Goal: Task Accomplishment & Management: Use online tool/utility

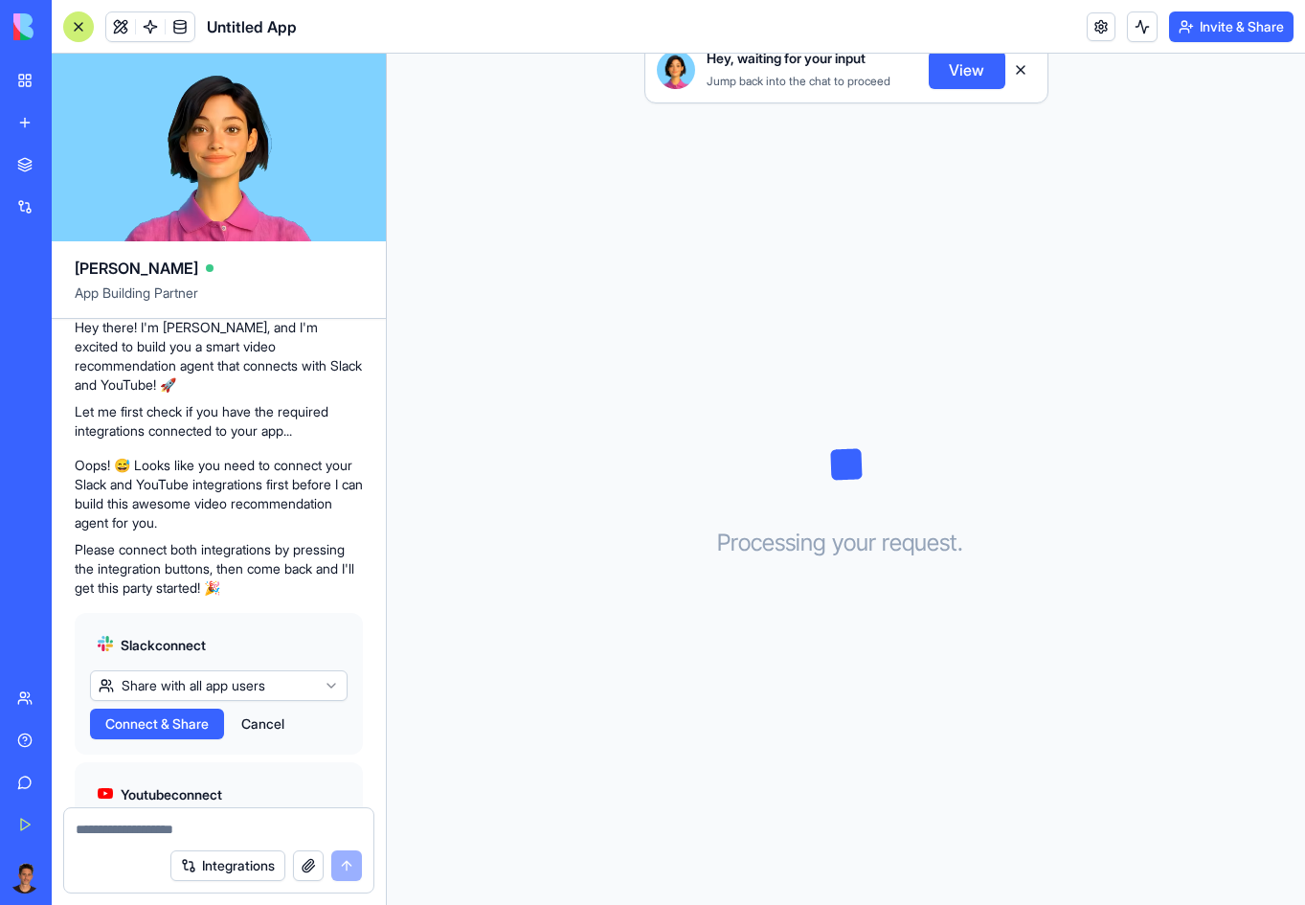
scroll to position [147, 0]
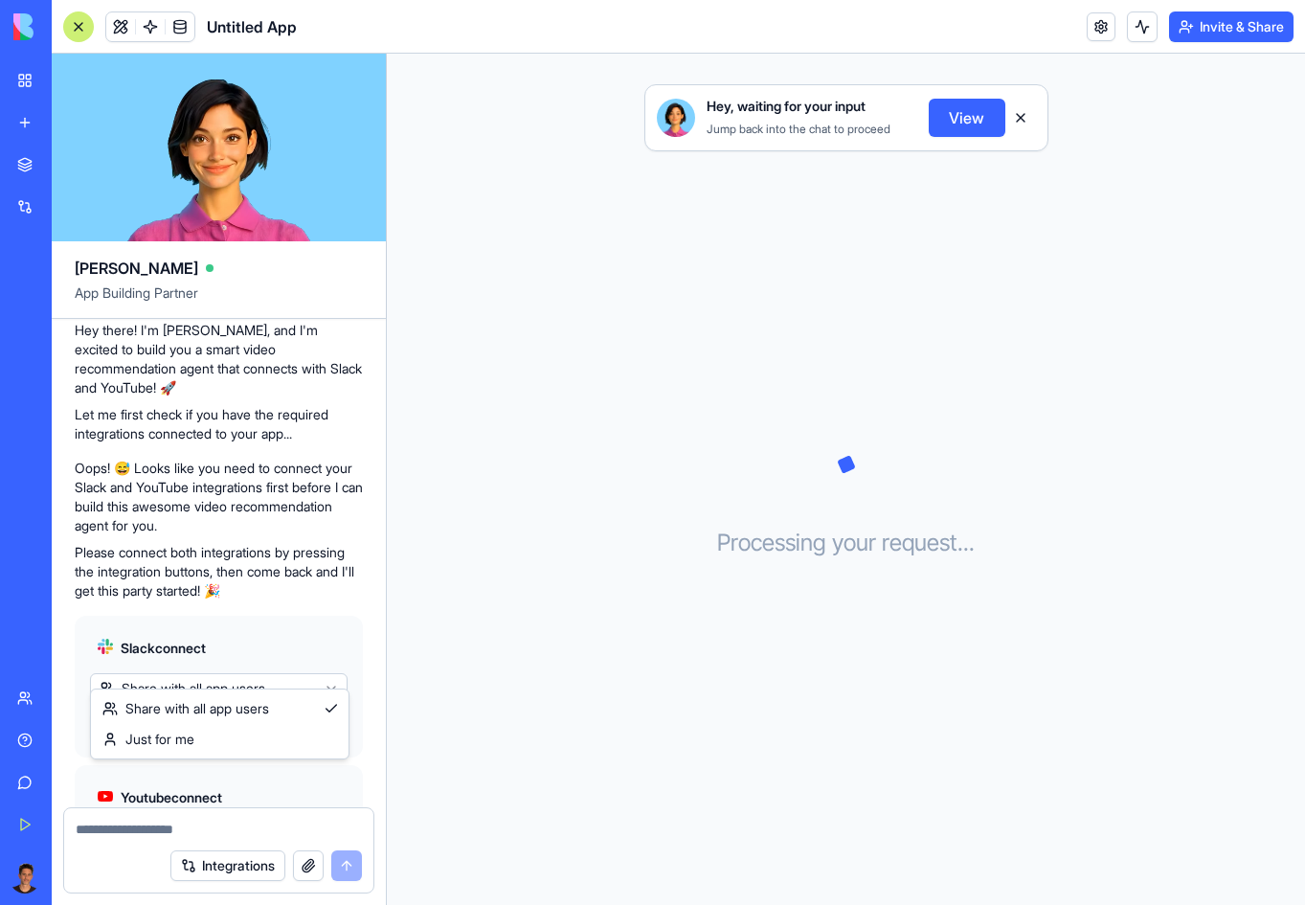
click at [337, 669] on html "BETA My Workspace New app Marketplace Integrations Recent Untitled App AI Logo …" at bounding box center [652, 452] width 1305 height 905
click at [332, 609] on html "BETA My Workspace New app Marketplace Integrations Recent Untitled App AI Logo …" at bounding box center [652, 452] width 1305 height 905
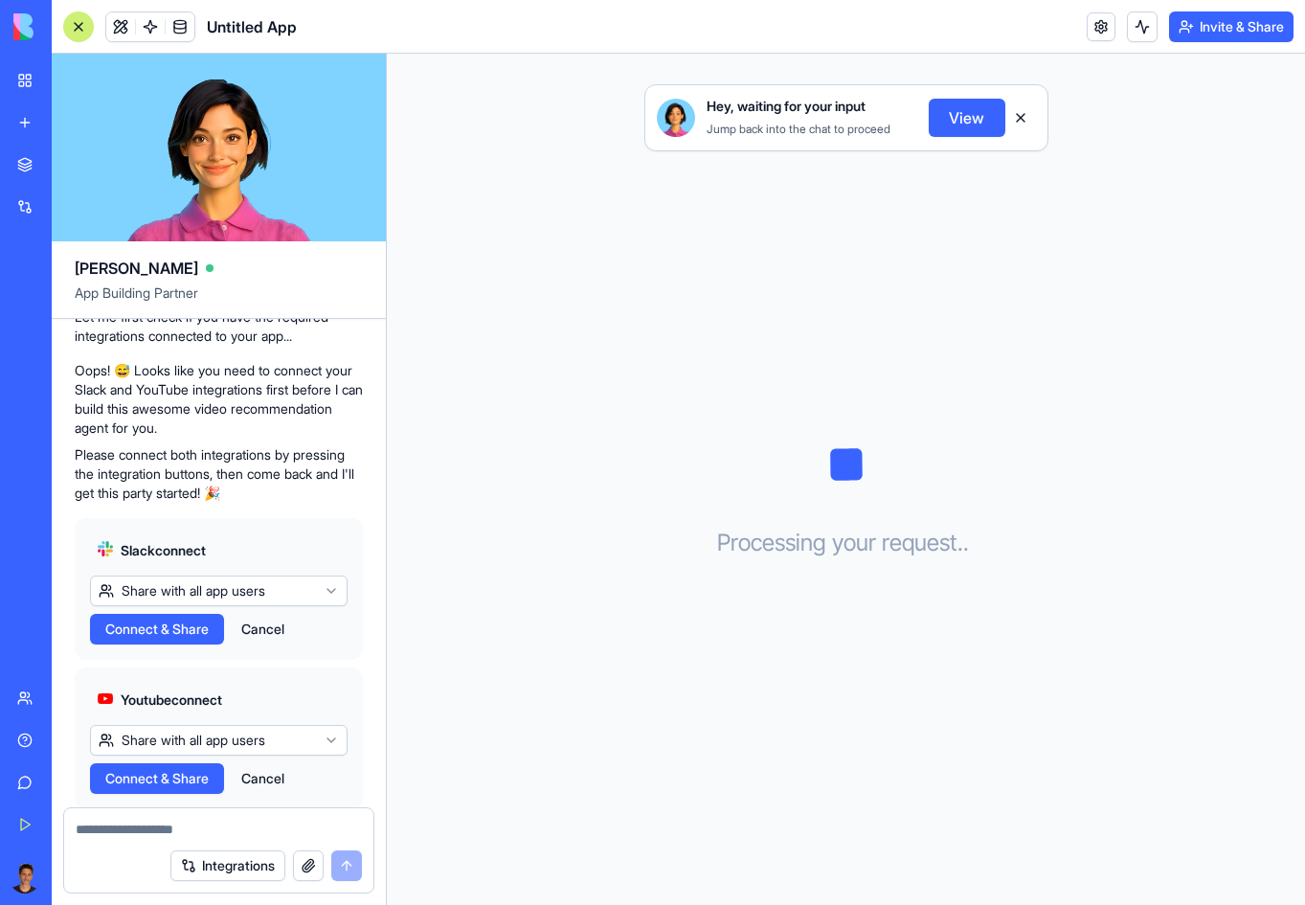
scroll to position [262, 0]
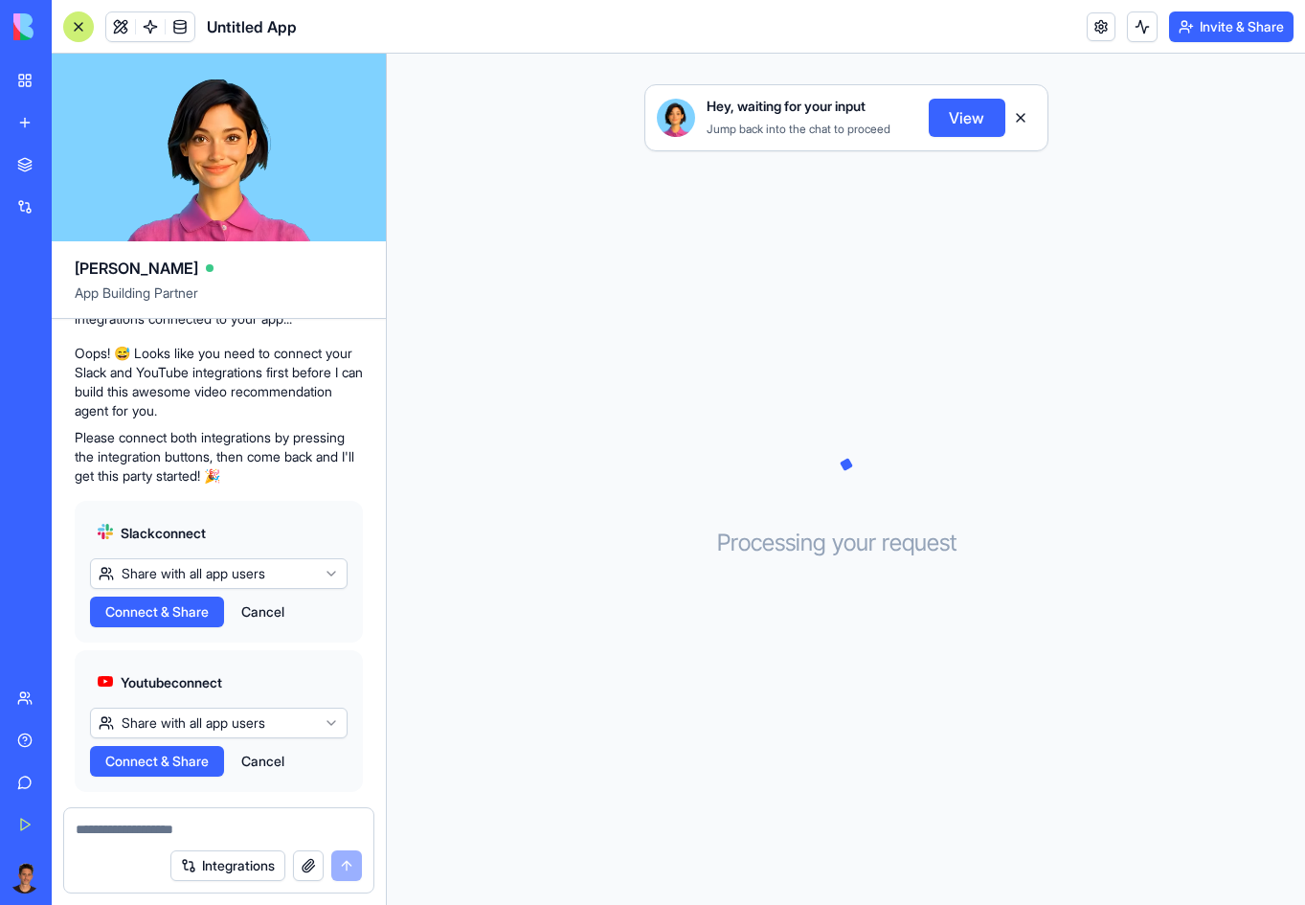
click at [201, 602] on span "Connect & Share" at bounding box center [156, 611] width 103 height 19
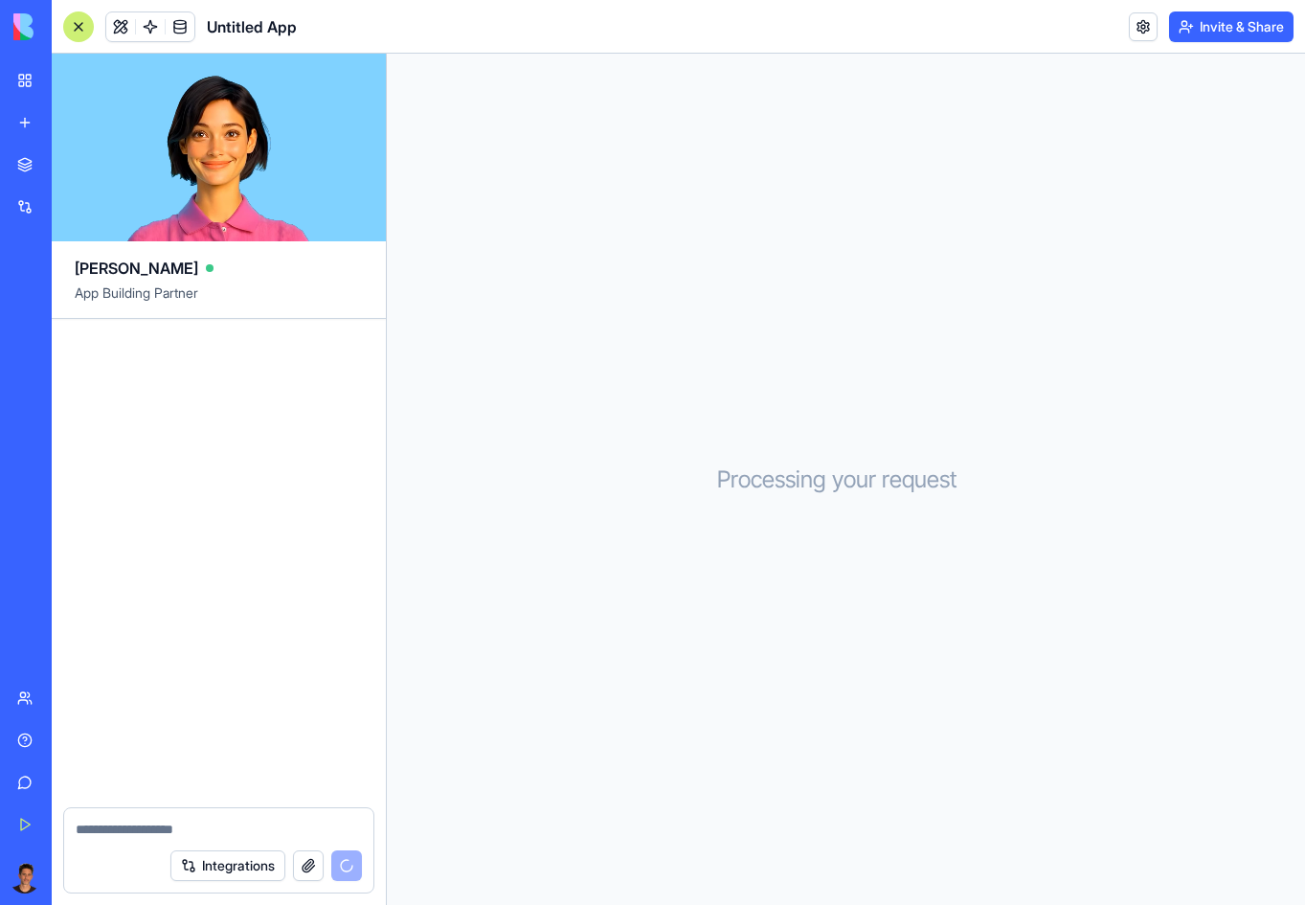
scroll to position [350, 0]
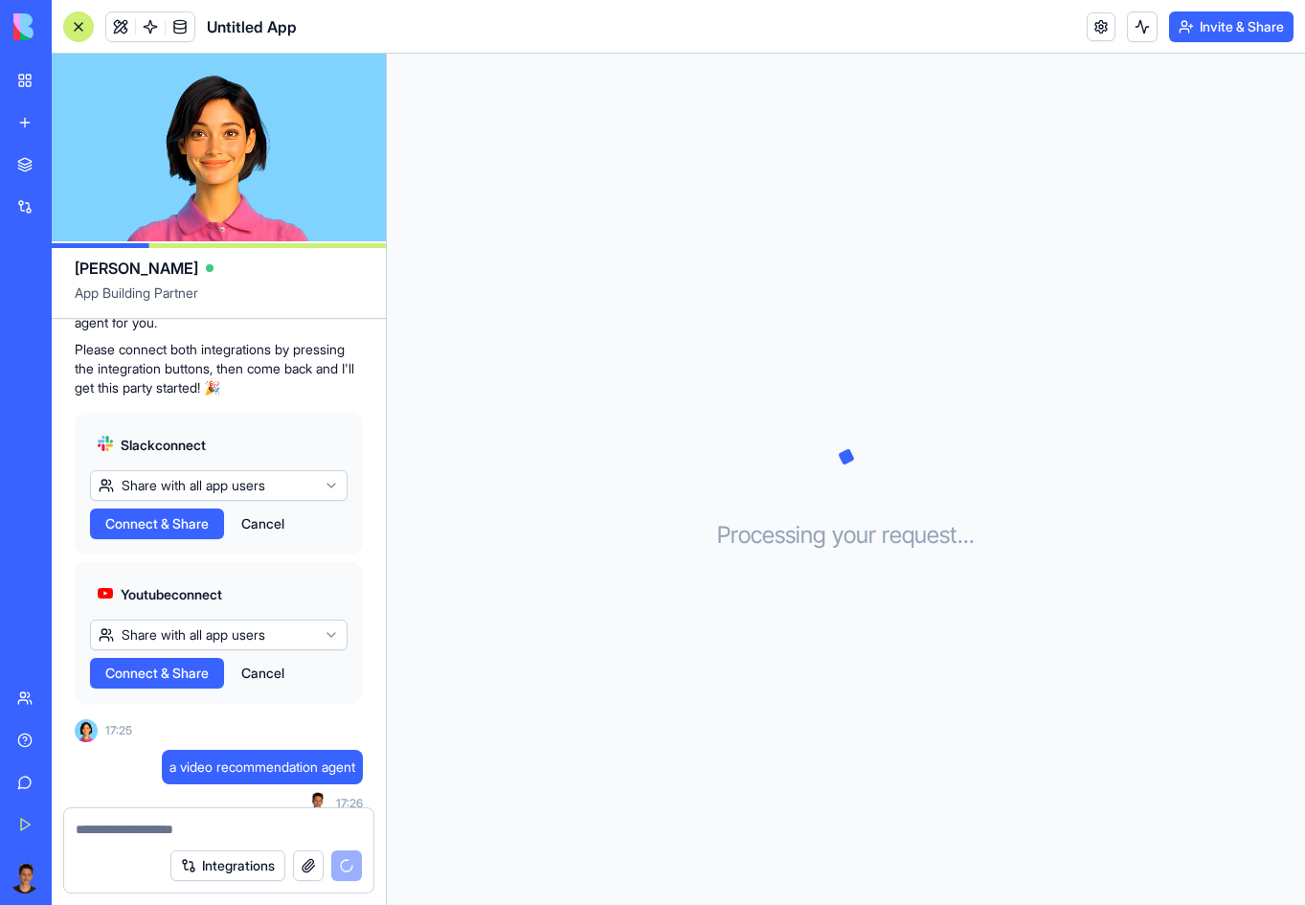
click at [313, 625] on html "BETA My Workspace New app Marketplace Integrations Recent Untitled App AI Logo …" at bounding box center [652, 452] width 1305 height 905
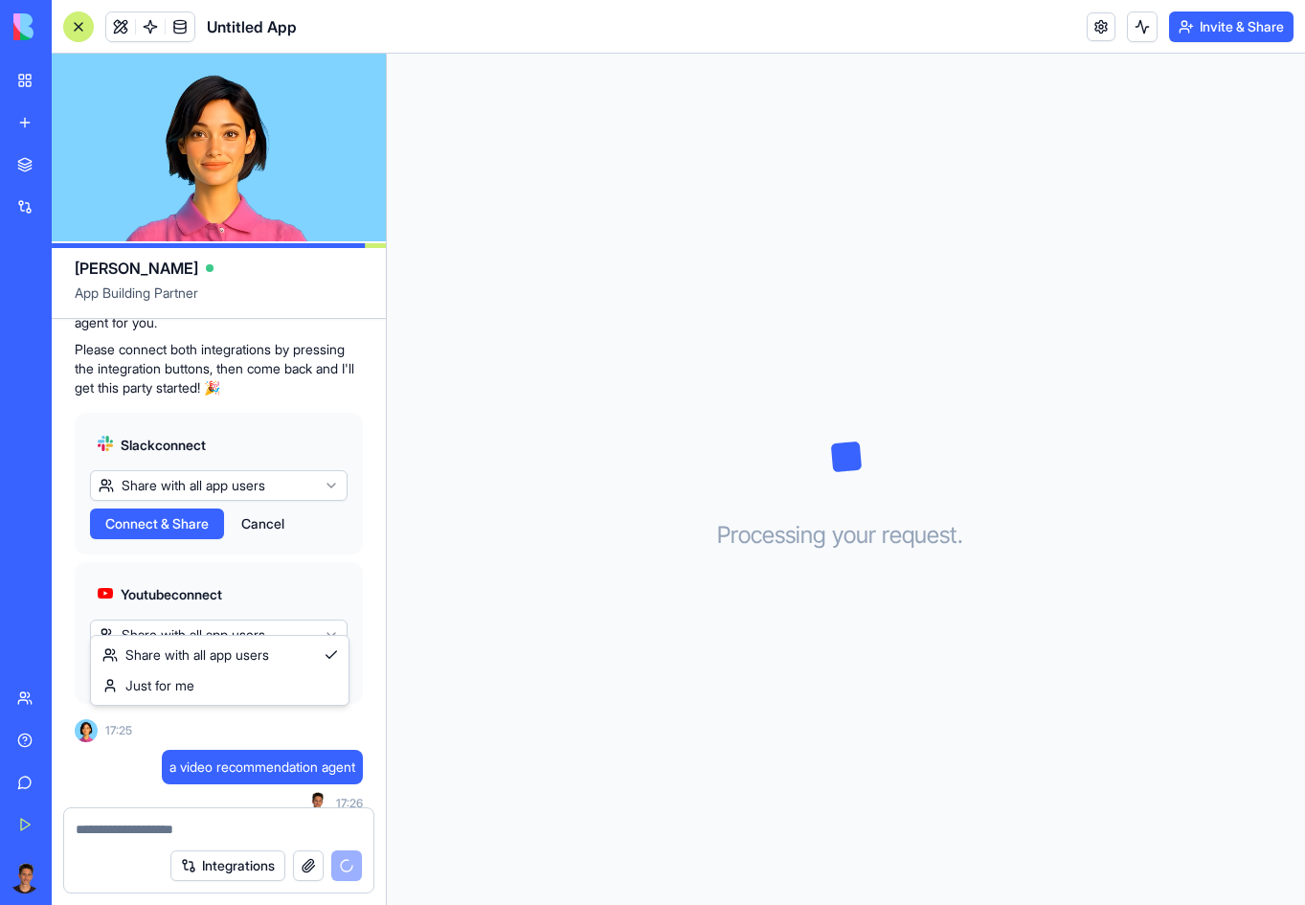
click at [313, 625] on html "BETA My Workspace New app Marketplace Integrations Recent Untitled App AI Logo …" at bounding box center [652, 452] width 1305 height 905
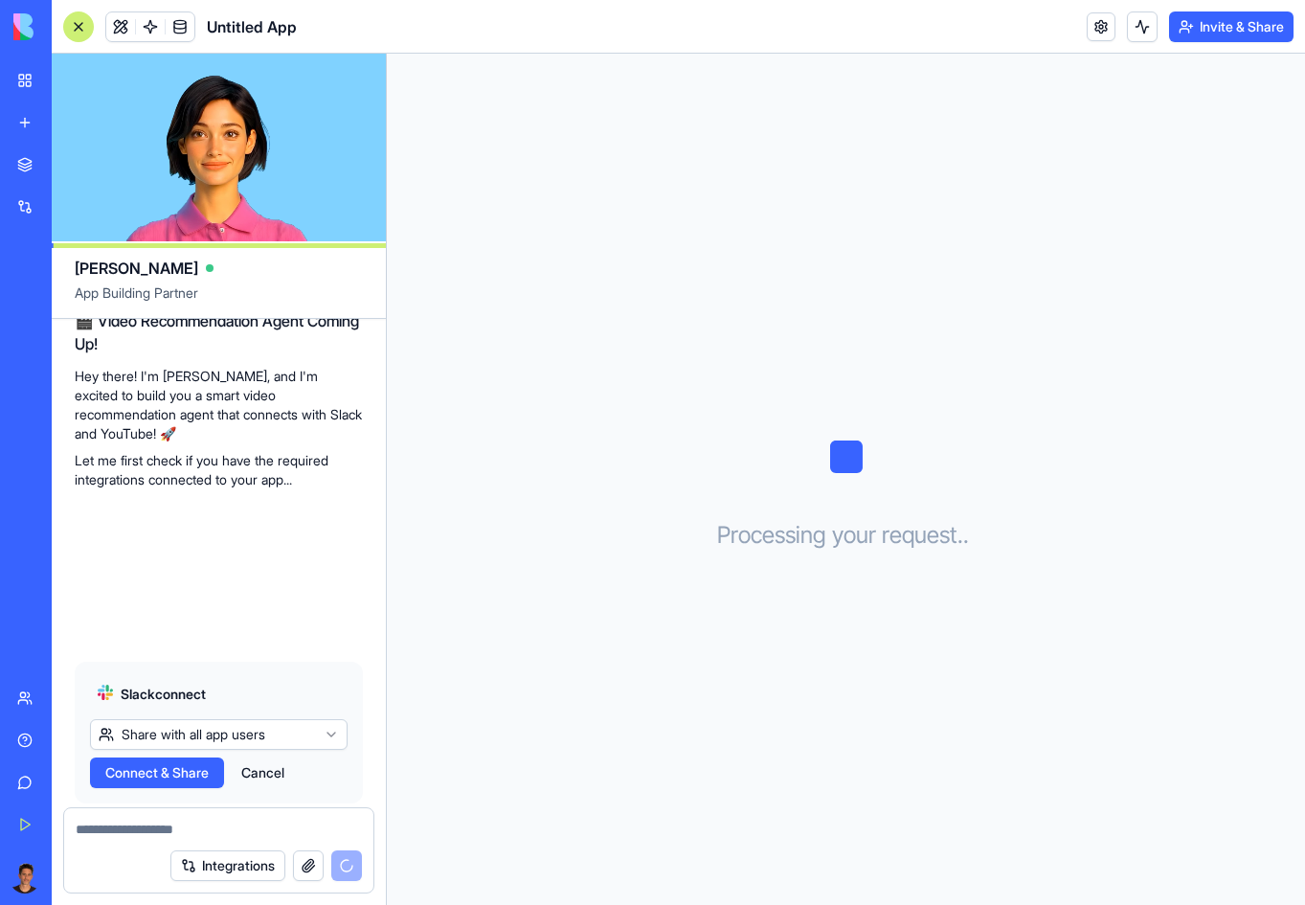
scroll to position [1028, 0]
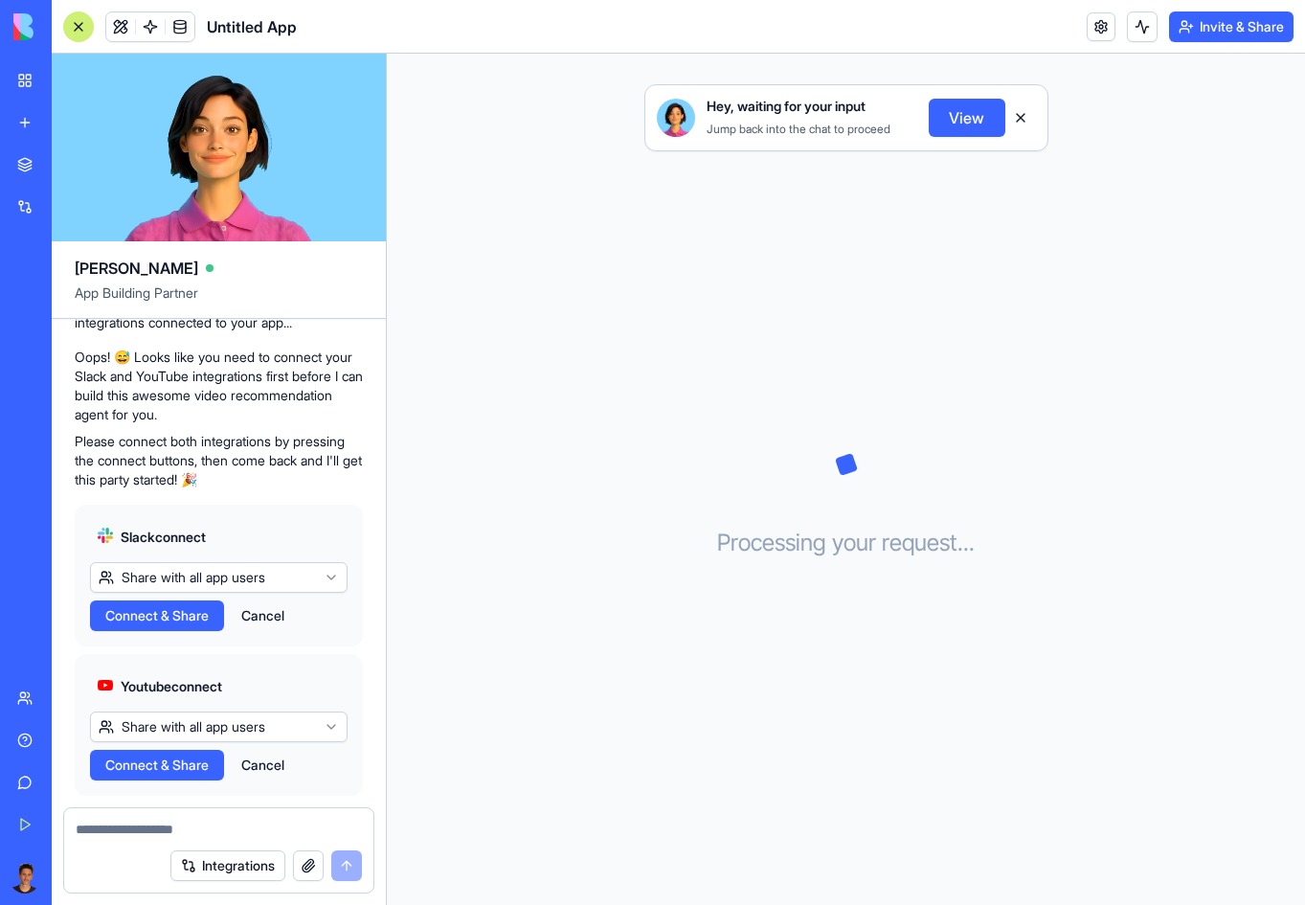
click at [963, 117] on button "View" at bounding box center [966, 118] width 77 height 38
click at [1100, 29] on link at bounding box center [1100, 26] width 29 height 29
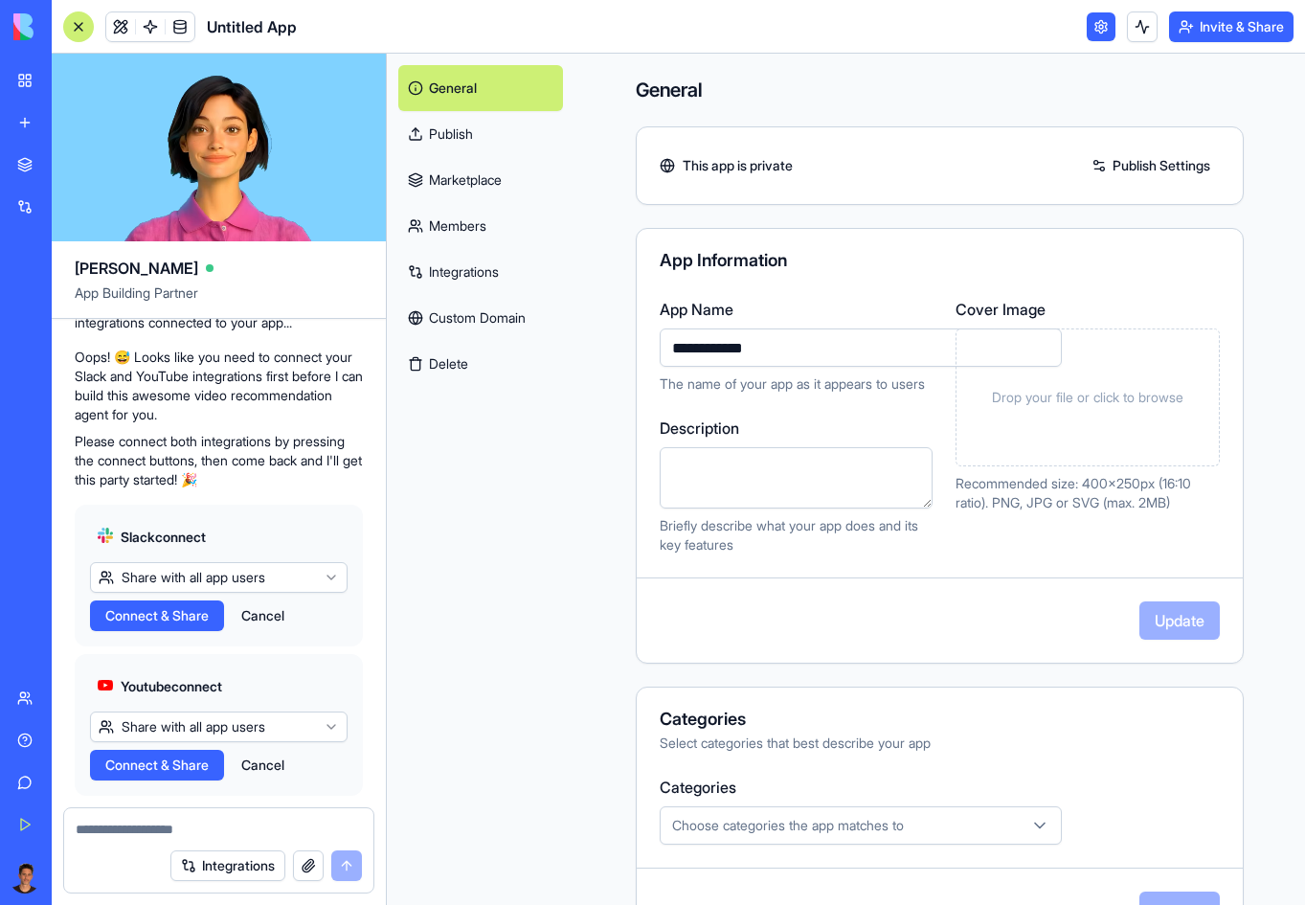
click at [442, 133] on link "Publish" at bounding box center [480, 134] width 165 height 46
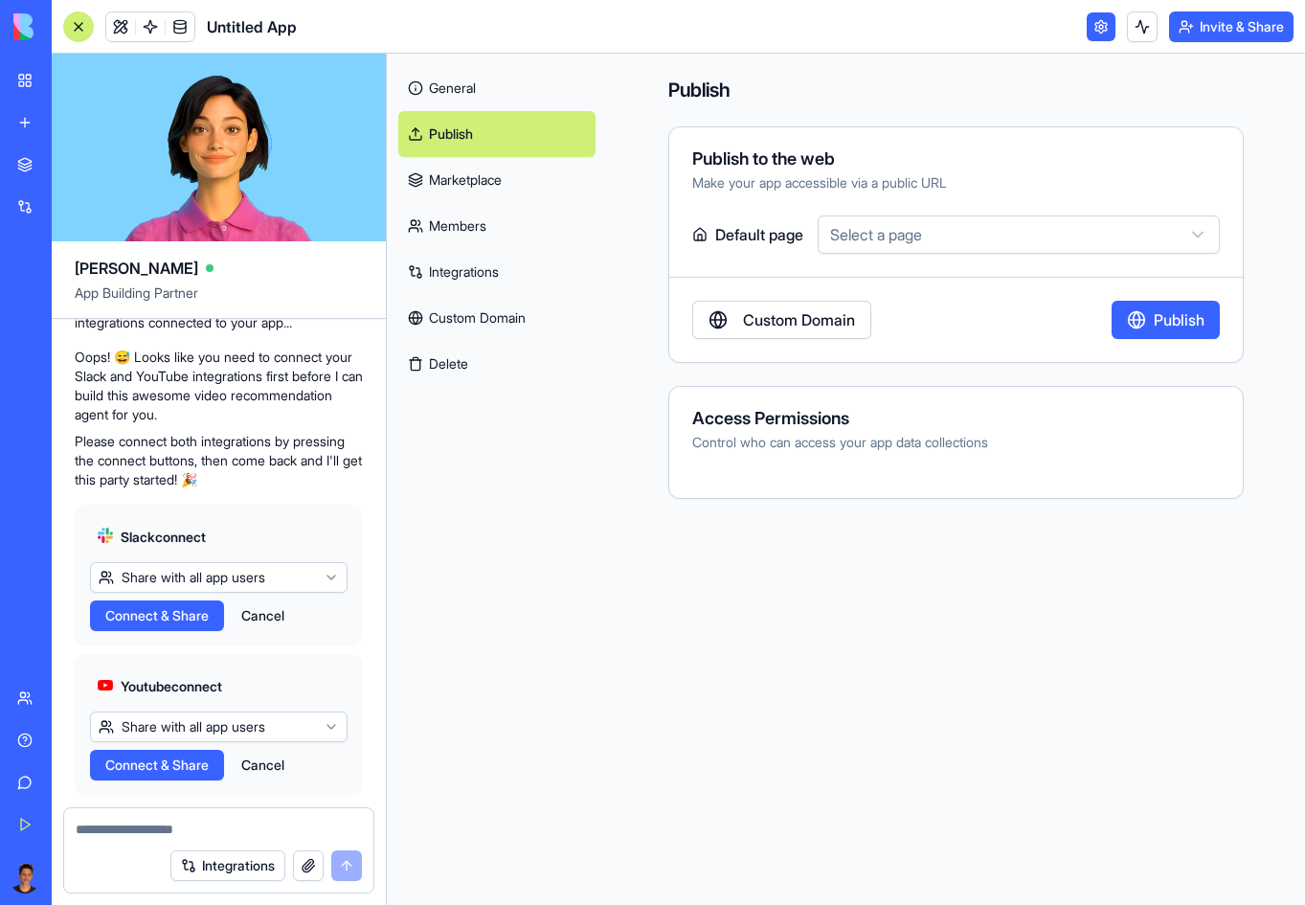
click at [455, 187] on link "Marketplace" at bounding box center [496, 180] width 197 height 46
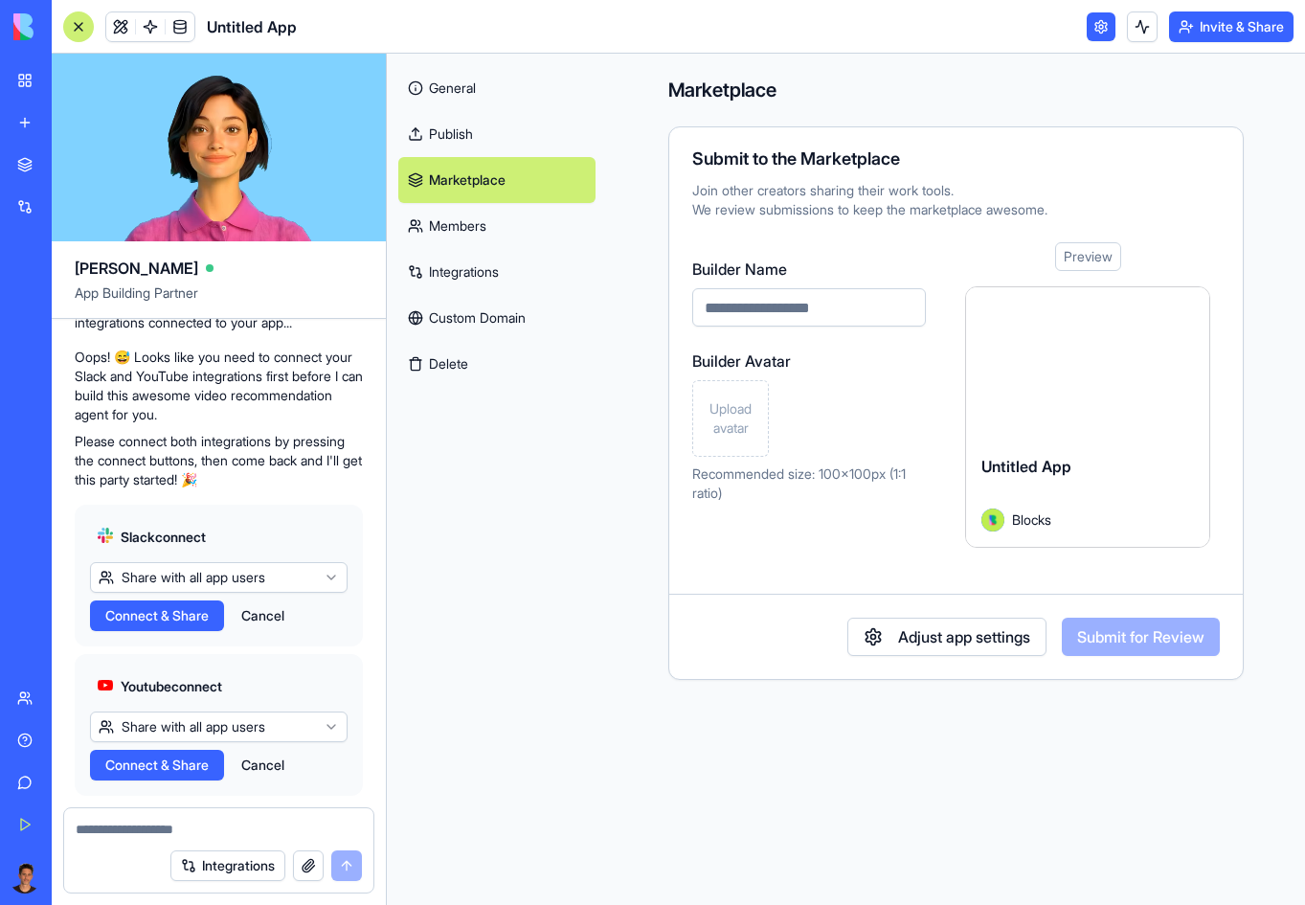
click at [459, 228] on link "Members" at bounding box center [496, 226] width 197 height 46
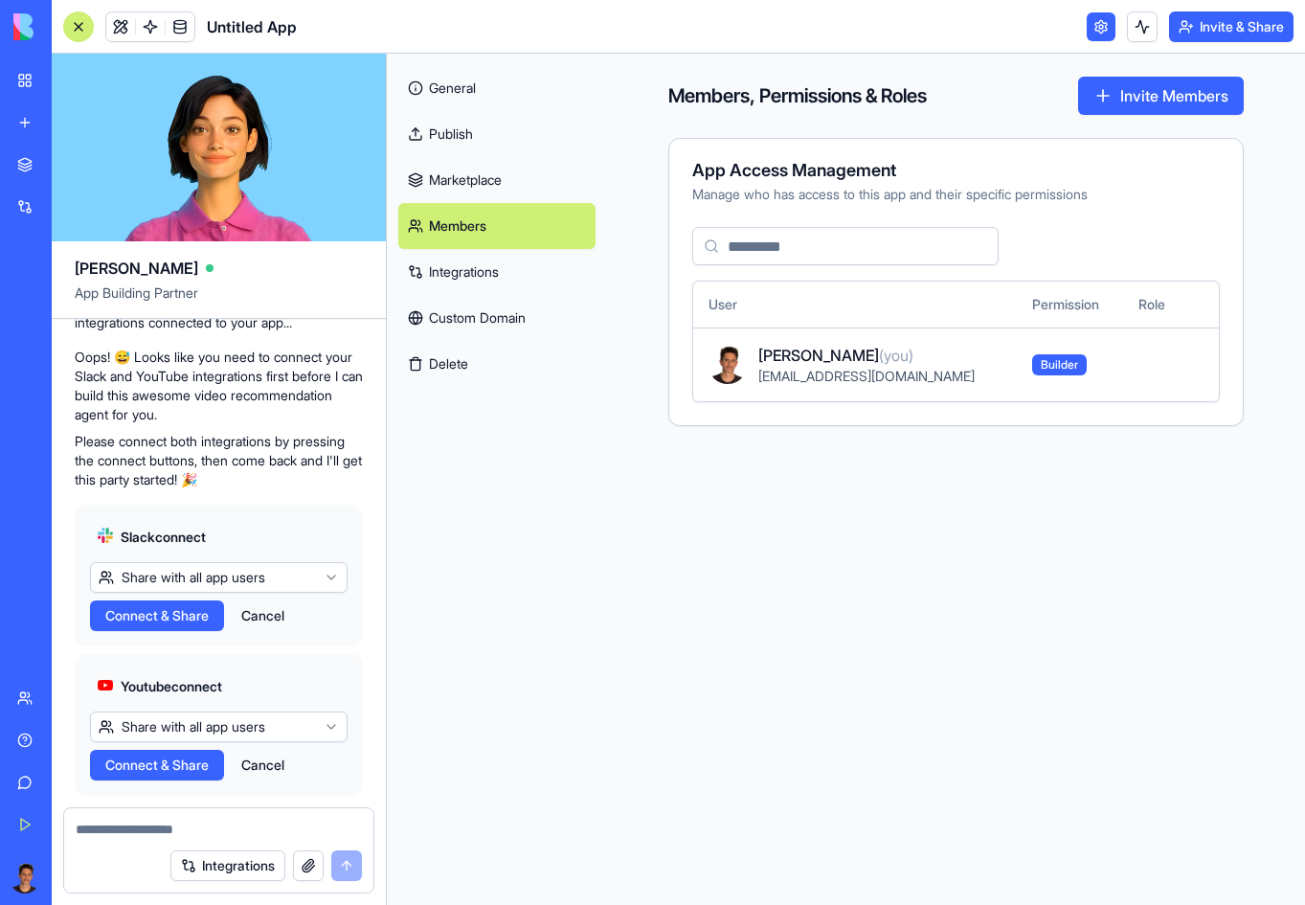
click at [459, 279] on link "Integrations" at bounding box center [496, 272] width 197 height 46
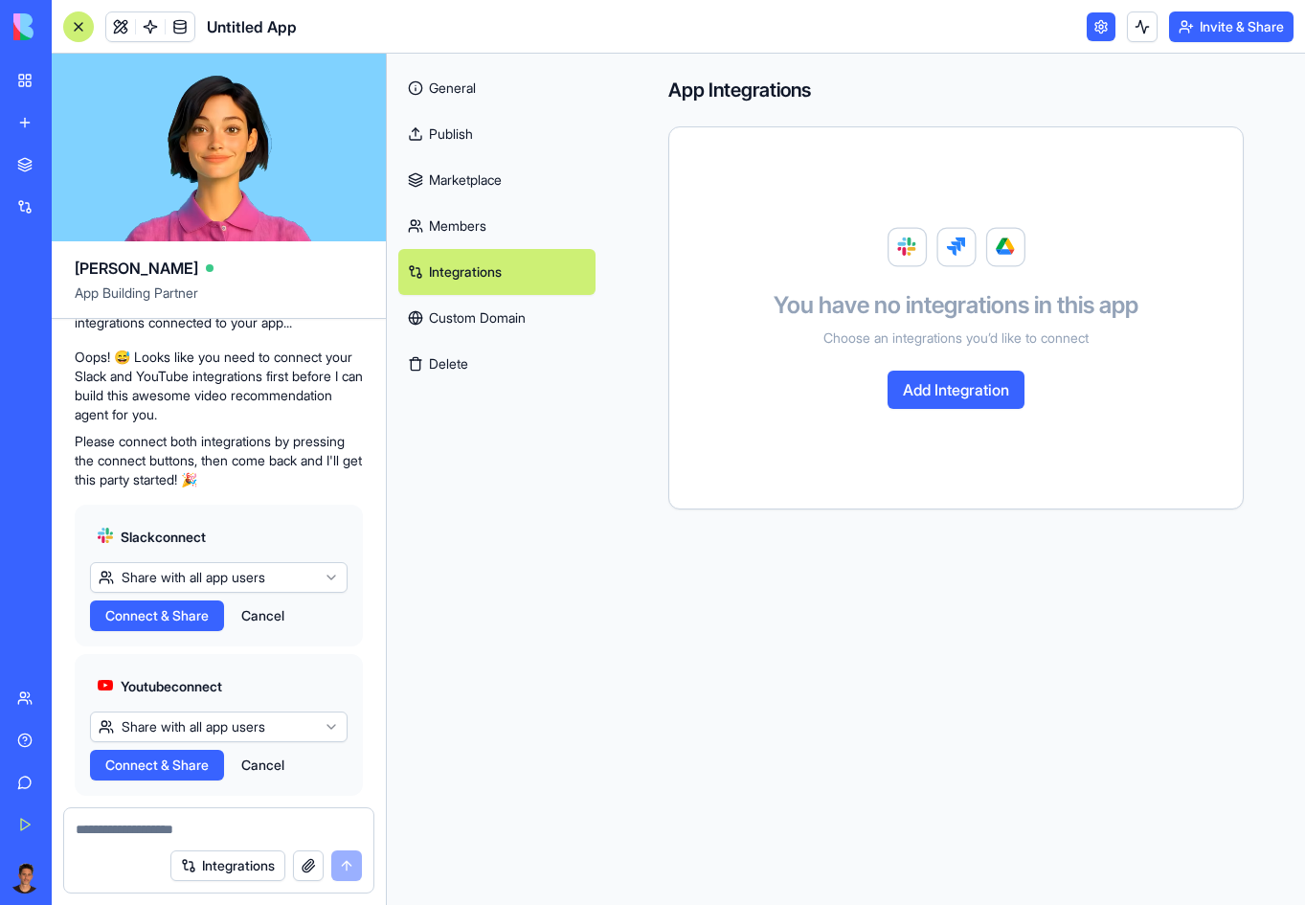
click at [71, 774] on div "Give feedback" at bounding box center [58, 781] width 25 height 19
click at [21, 204] on link "Integrations" at bounding box center [44, 207] width 77 height 38
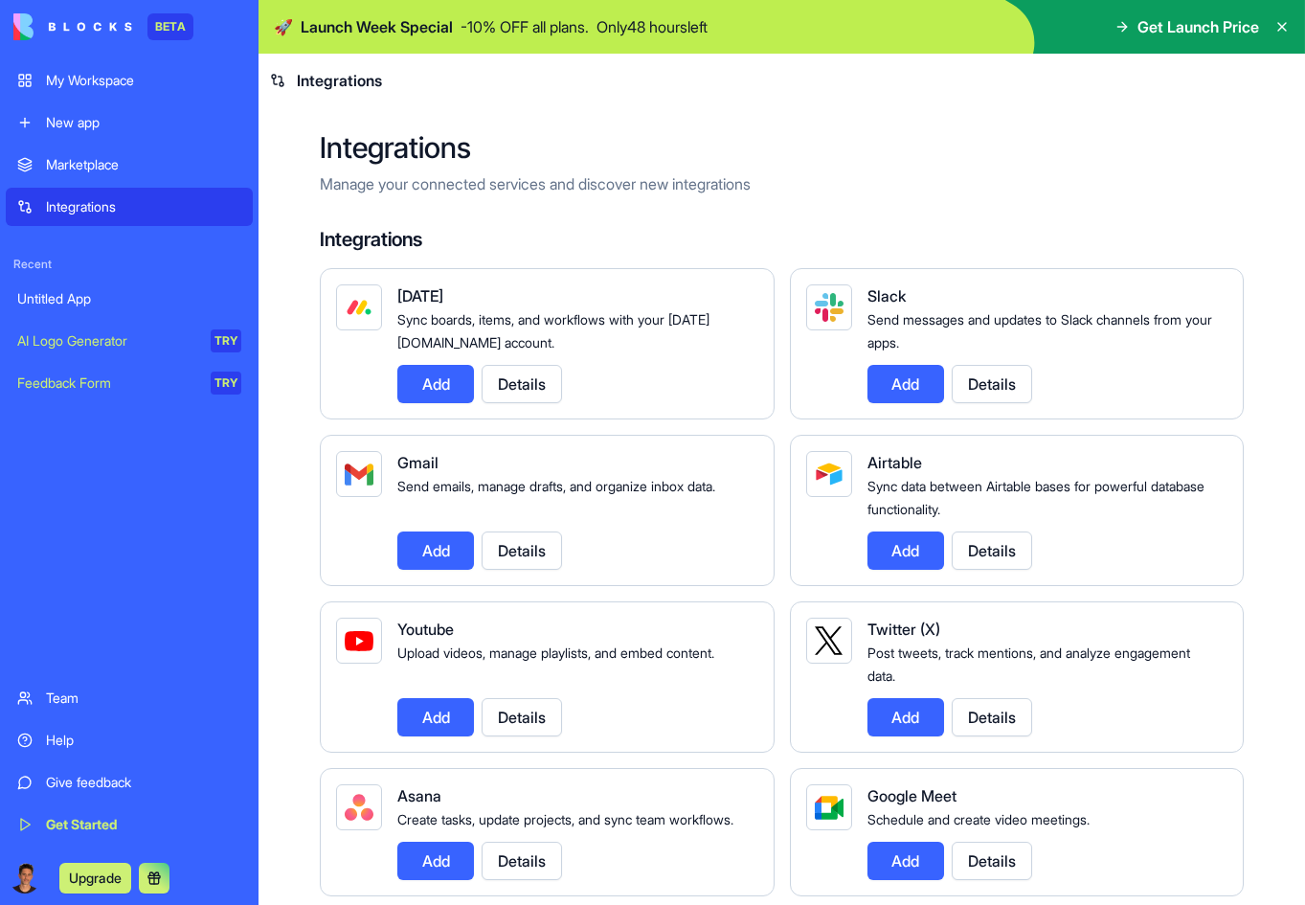
click at [82, 27] on img at bounding box center [72, 26] width 119 height 27
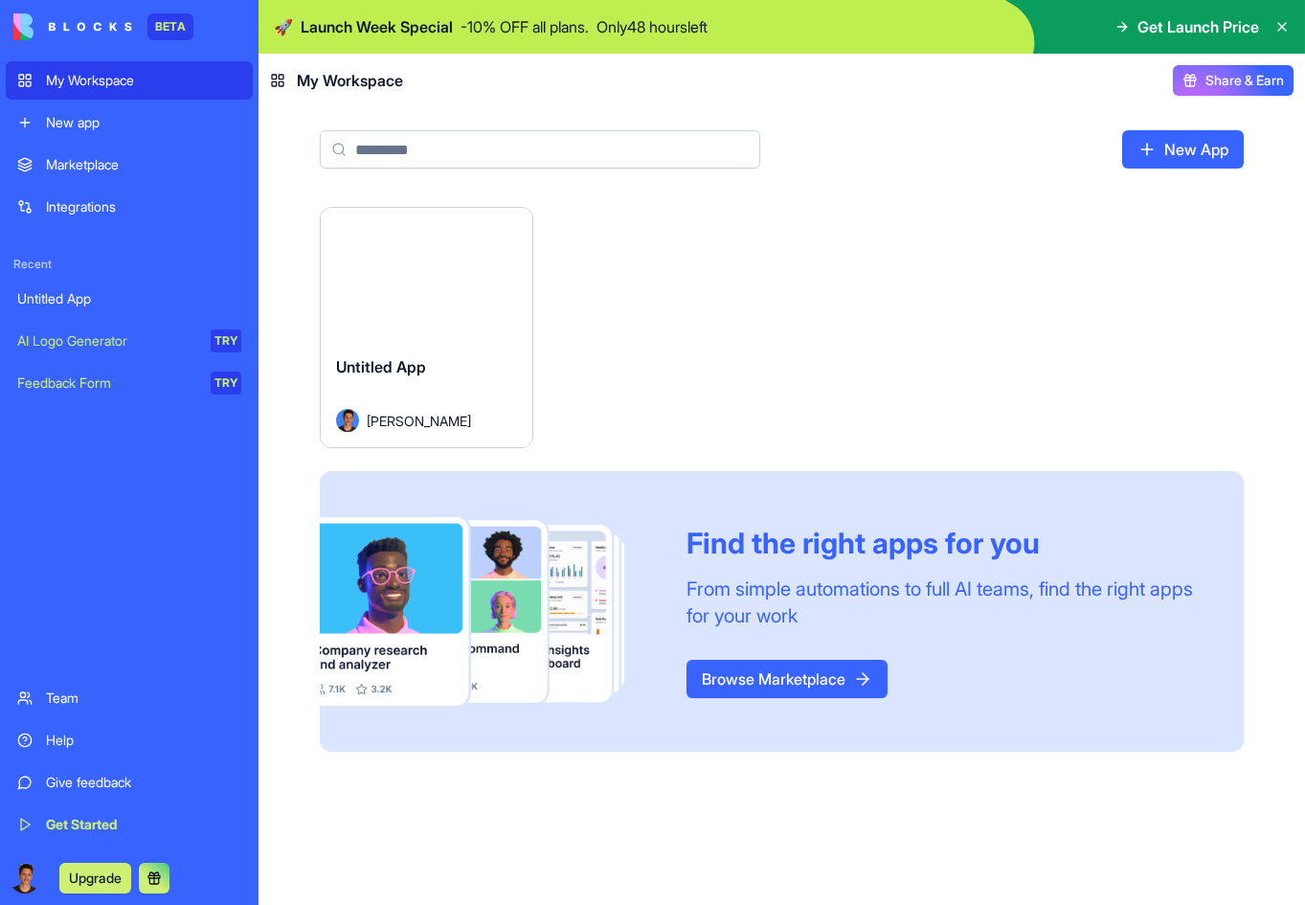
click at [723, 680] on link "Browse Marketplace" at bounding box center [786, 678] width 201 height 38
